Goal: Information Seeking & Learning: Learn about a topic

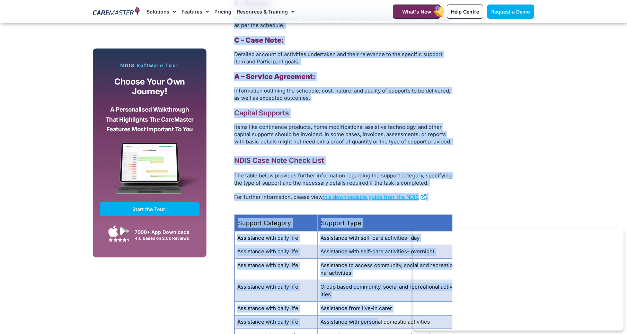
scroll to position [950, 0]
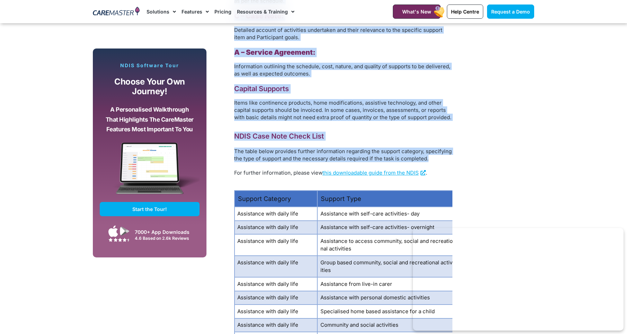
drag, startPoint x: 236, startPoint y: 32, endPoint x: 436, endPoint y: 161, distance: 238.7
drag, startPoint x: 436, startPoint y: 161, endPoint x: 419, endPoint y: 159, distance: 17.8
copy div "Lor Ip Dol Sitam CONS Adip Elits? Doe TEMP inc utlabo etdolorema aliquaen ad mi…"
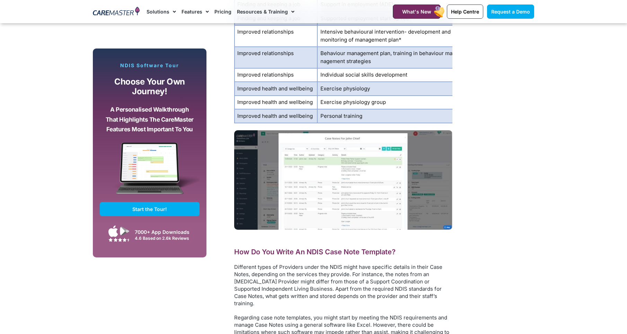
scroll to position [1954, 0]
